Goal: Find specific page/section: Find specific page/section

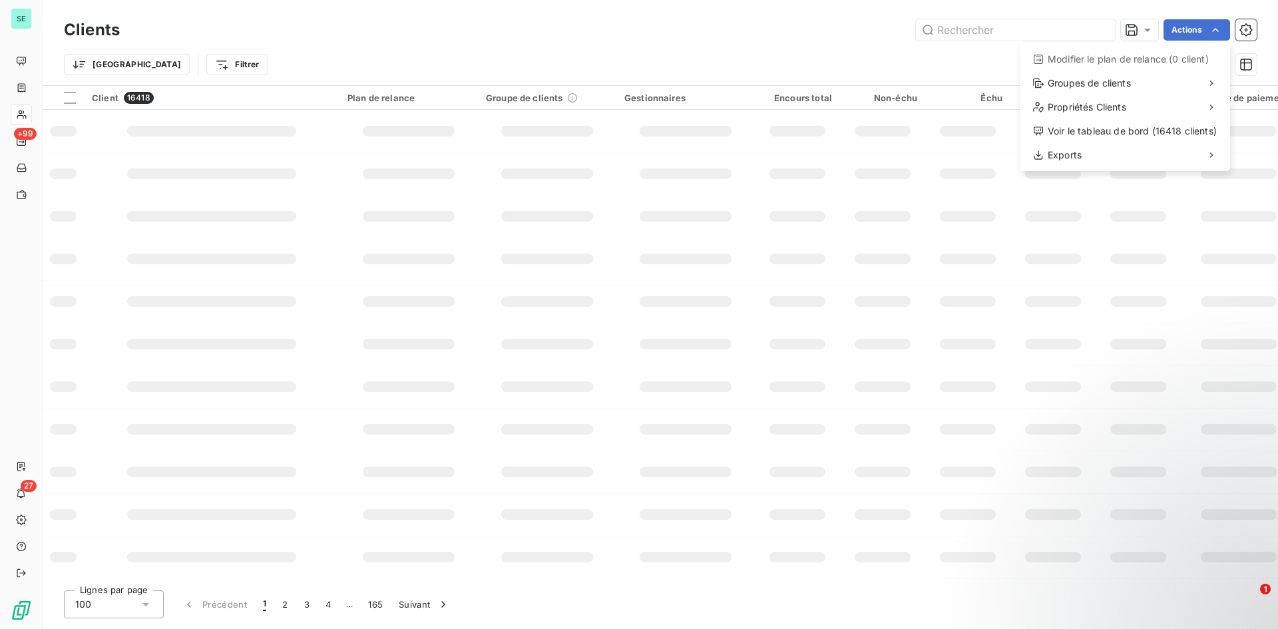
click at [19, 90] on html "SE +99 27 Clients Actions Modifier le plan de relance (0 client) Groupes de cli…" at bounding box center [639, 314] width 1278 height 629
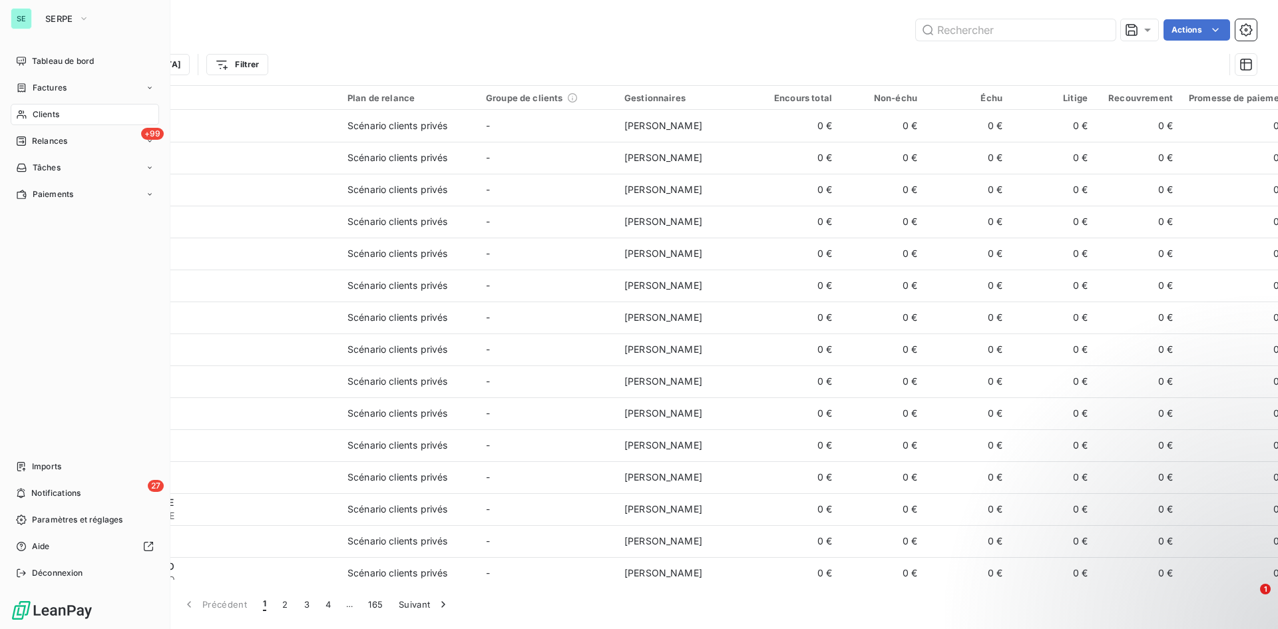
click at [21, 113] on icon at bounding box center [21, 114] width 11 height 11
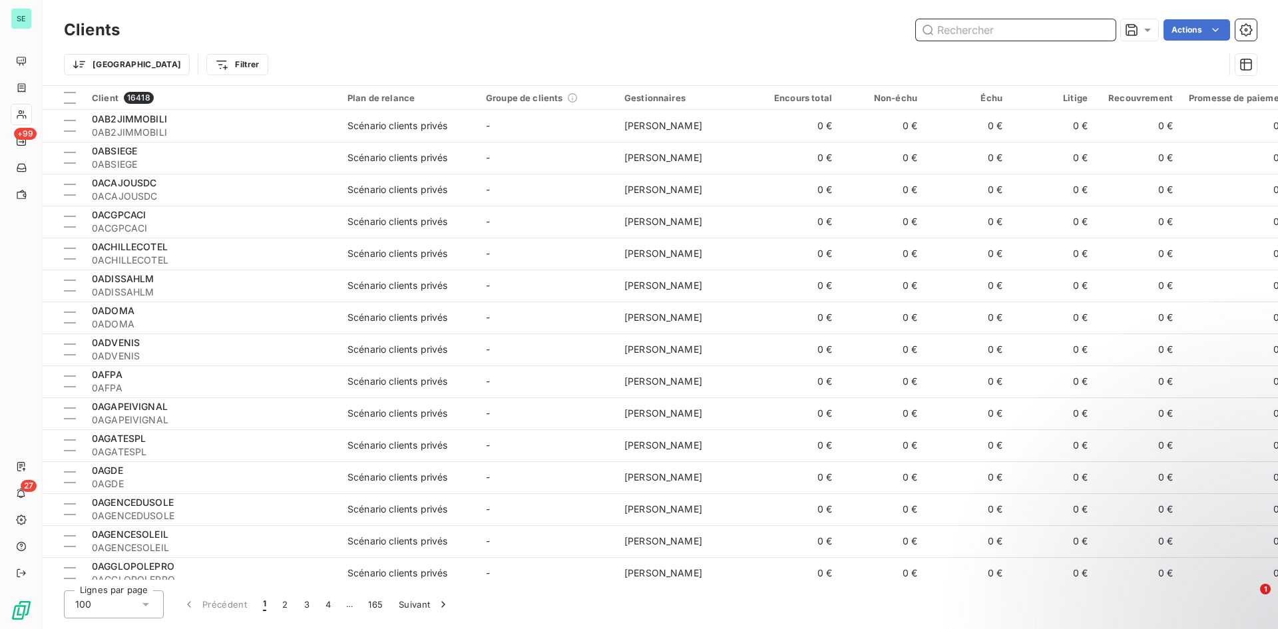
click at [971, 27] on input "text" at bounding box center [1016, 29] width 200 height 21
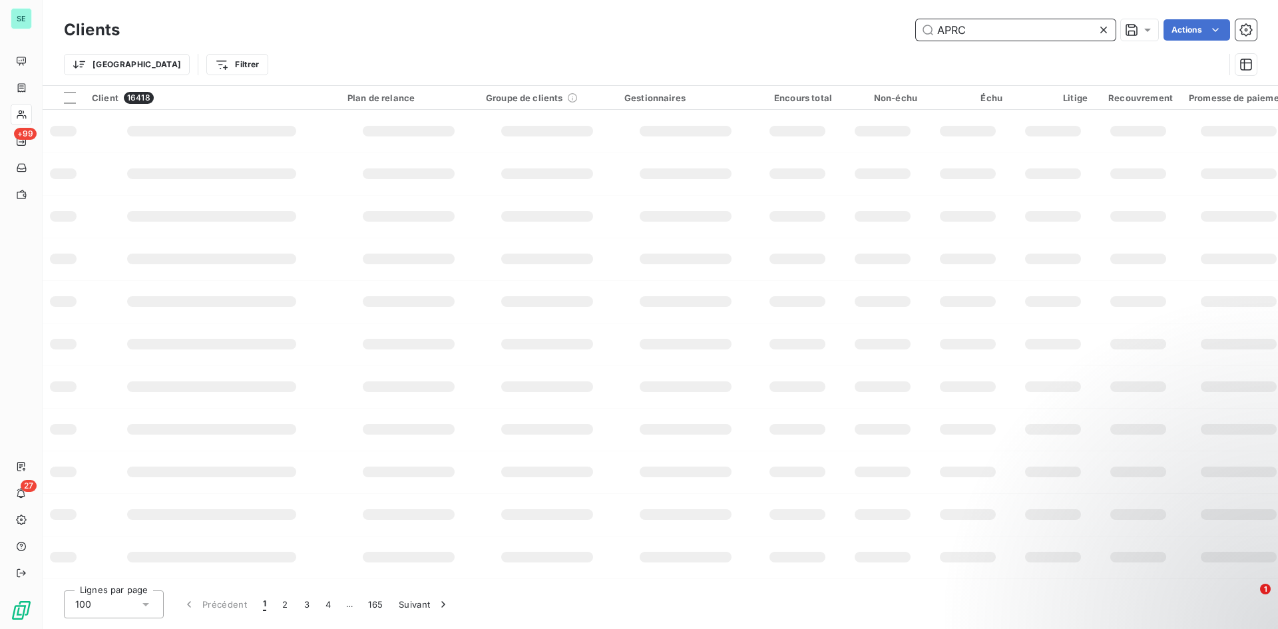
type input "APRC"
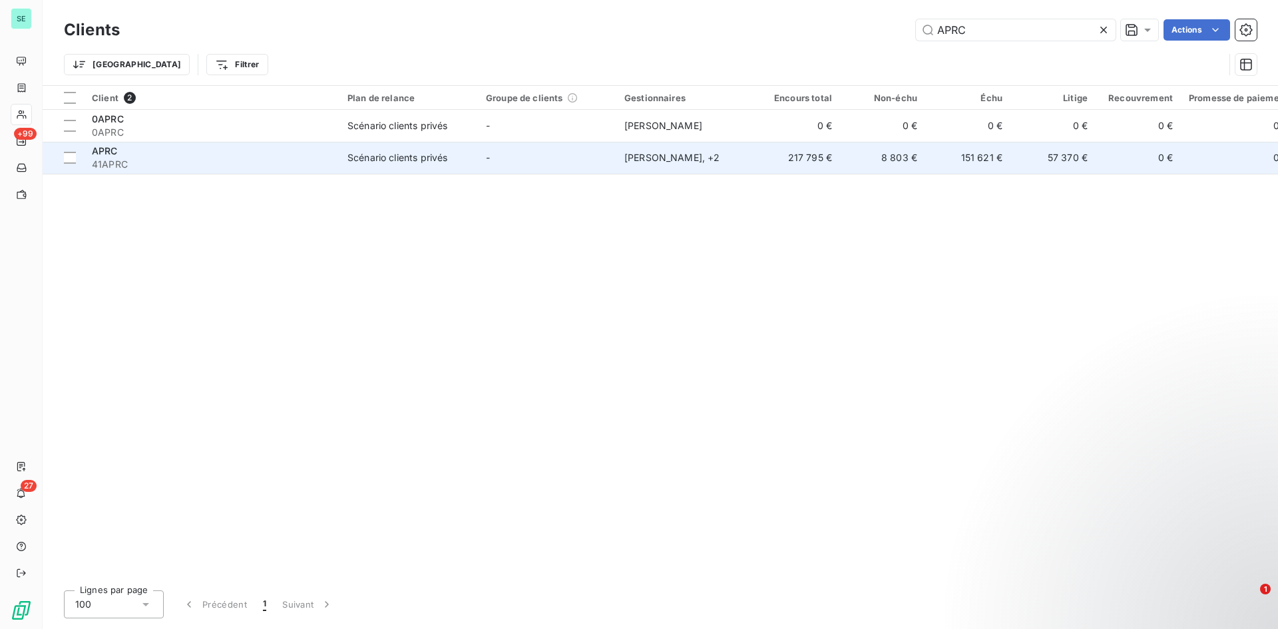
click at [352, 152] on div "Scénario clients privés" at bounding box center [398, 157] width 100 height 13
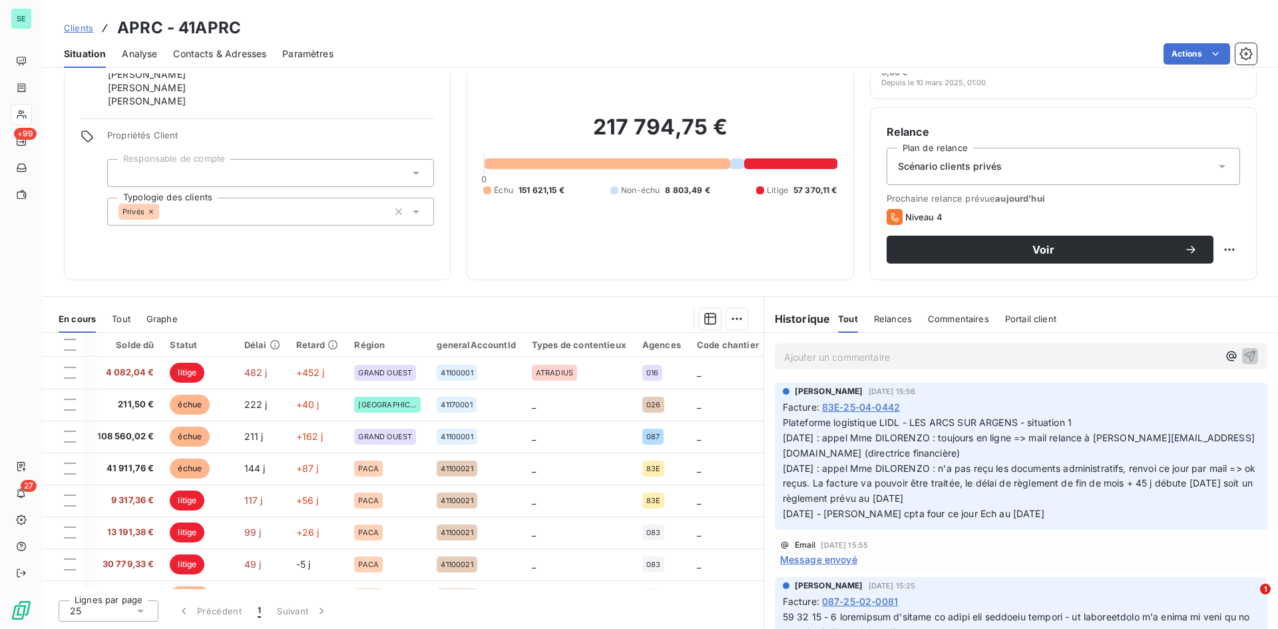
scroll to position [0, 264]
